Goal: Navigation & Orientation: Understand site structure

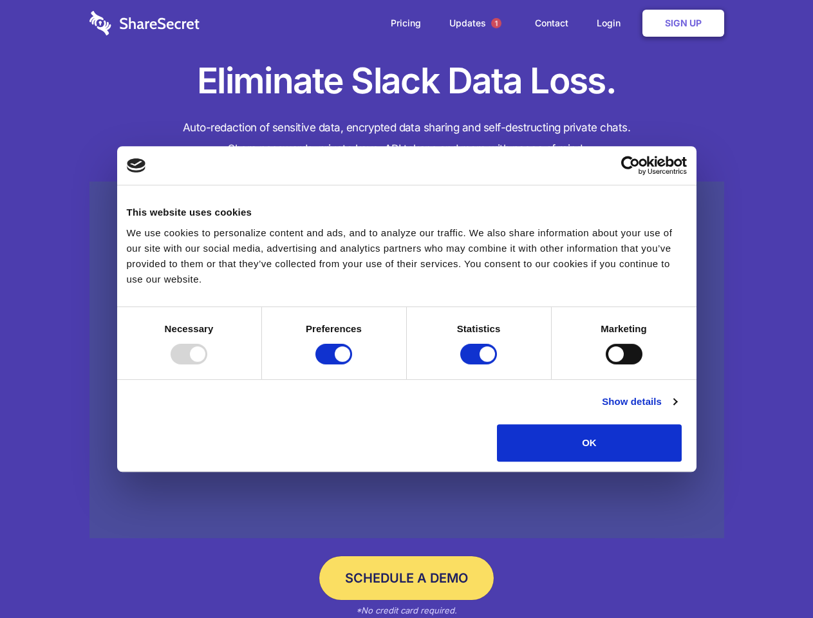
click at [207, 364] on div at bounding box center [189, 354] width 37 height 21
click at [352, 364] on input "Preferences" at bounding box center [333, 354] width 37 height 21
checkbox input "false"
click at [480, 364] on input "Statistics" at bounding box center [478, 354] width 37 height 21
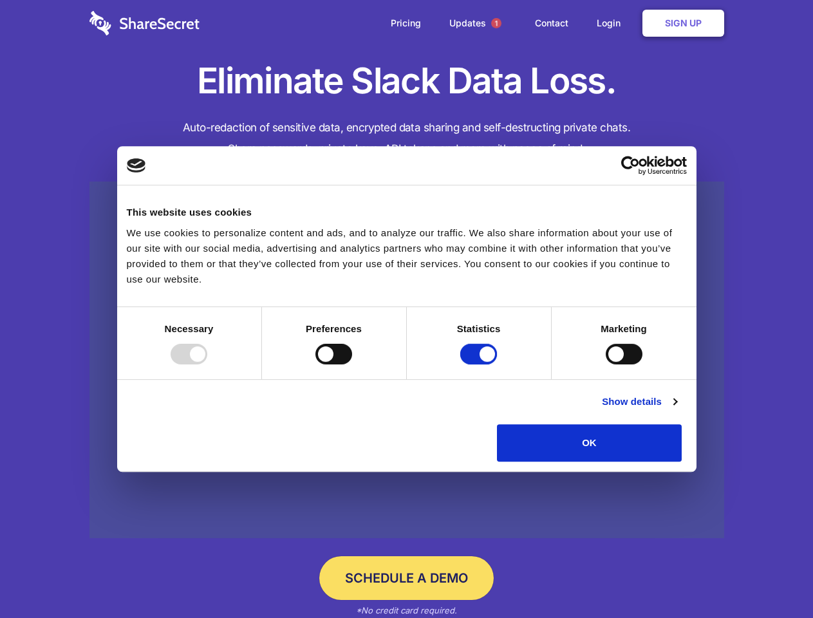
checkbox input "false"
click at [606, 364] on input "Marketing" at bounding box center [624, 354] width 37 height 21
checkbox input "true"
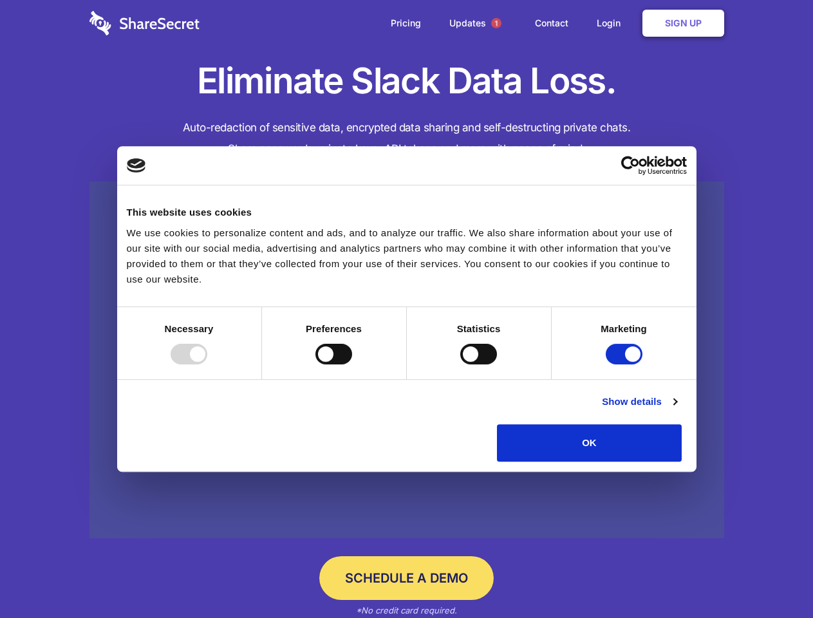
click at [676, 409] on link "Show details" at bounding box center [639, 401] width 75 height 15
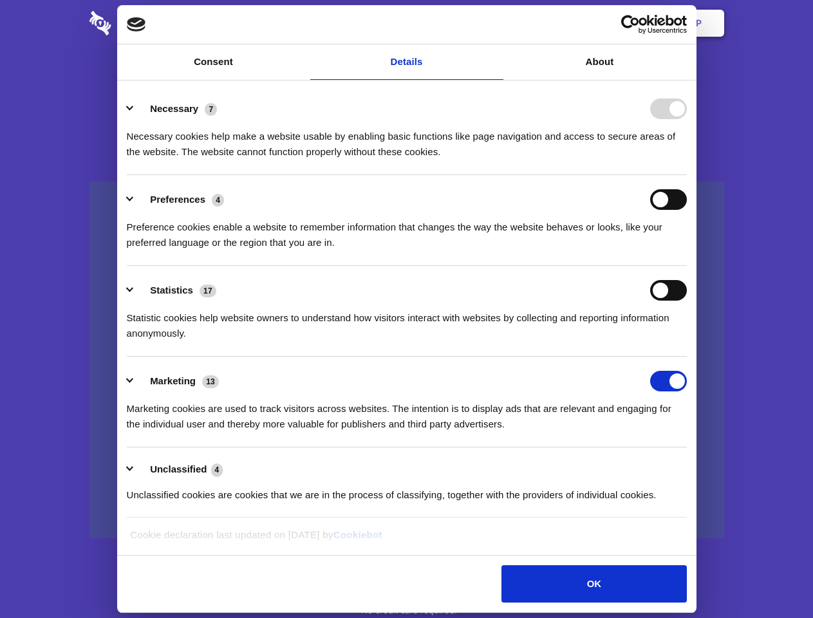
click at [687, 175] on li "Necessary 7 Necessary cookies help make a website usable by enabling basic func…" at bounding box center [407, 129] width 560 height 91
